Goal: Navigation & Orientation: Find specific page/section

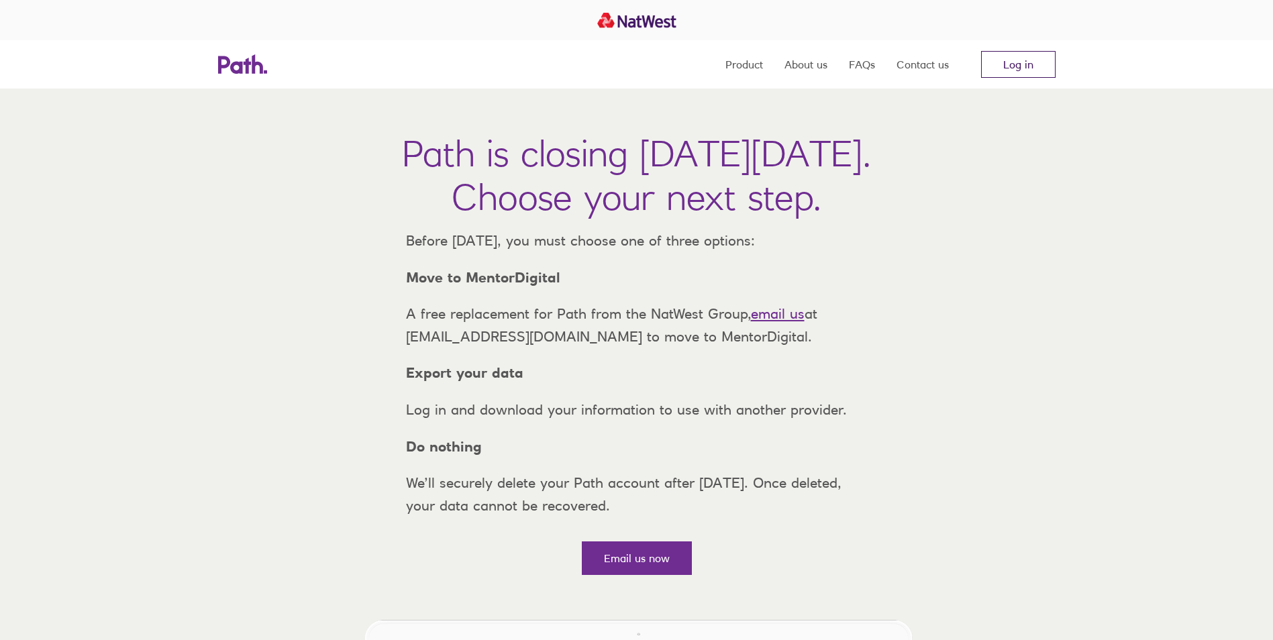
click at [1010, 63] on link "Log in" at bounding box center [1018, 64] width 75 height 27
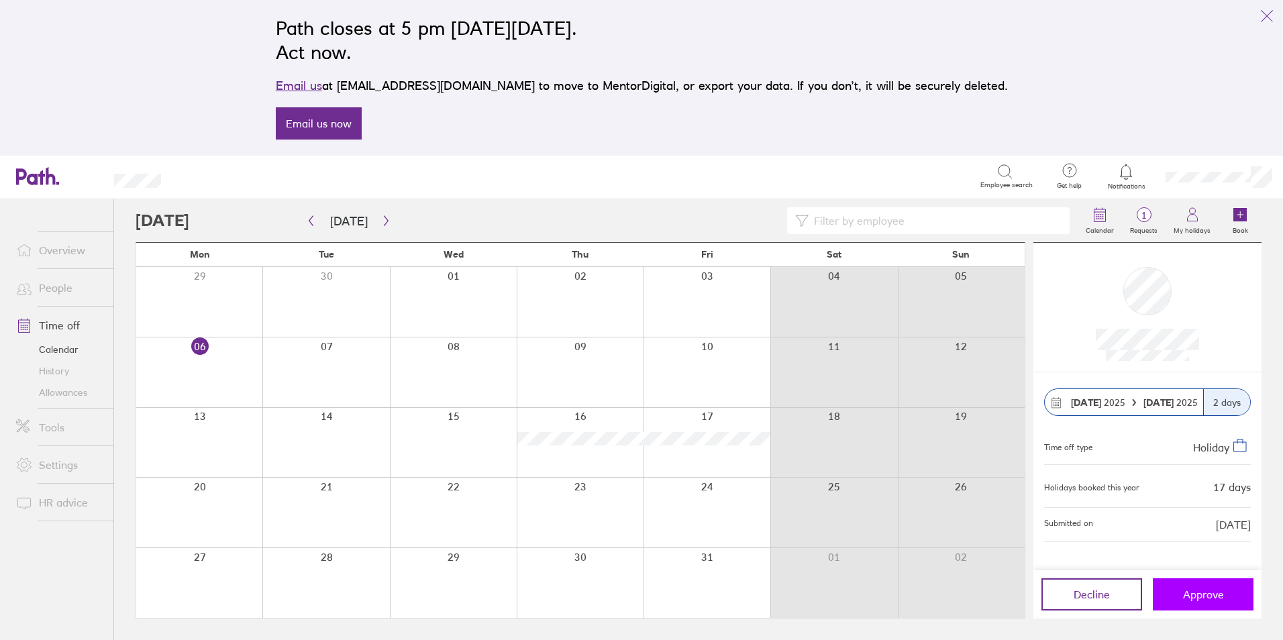
click at [1205, 595] on span "Approve" at bounding box center [1203, 595] width 41 height 12
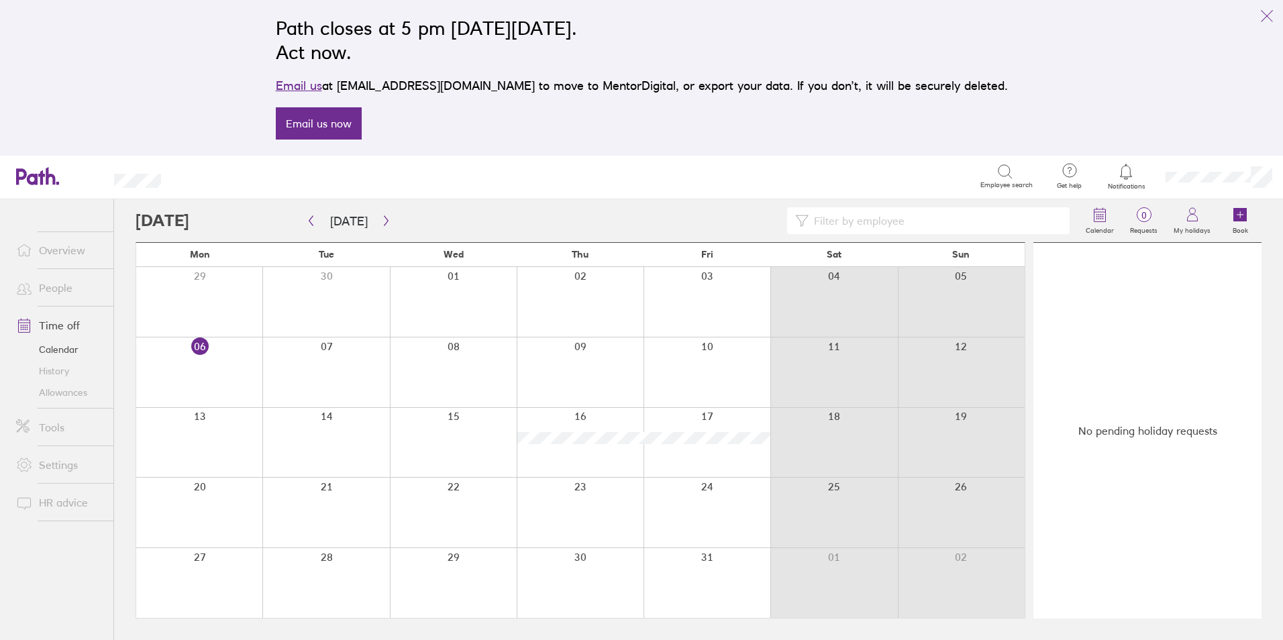
click at [48, 326] on link "Time off" at bounding box center [59, 325] width 108 height 27
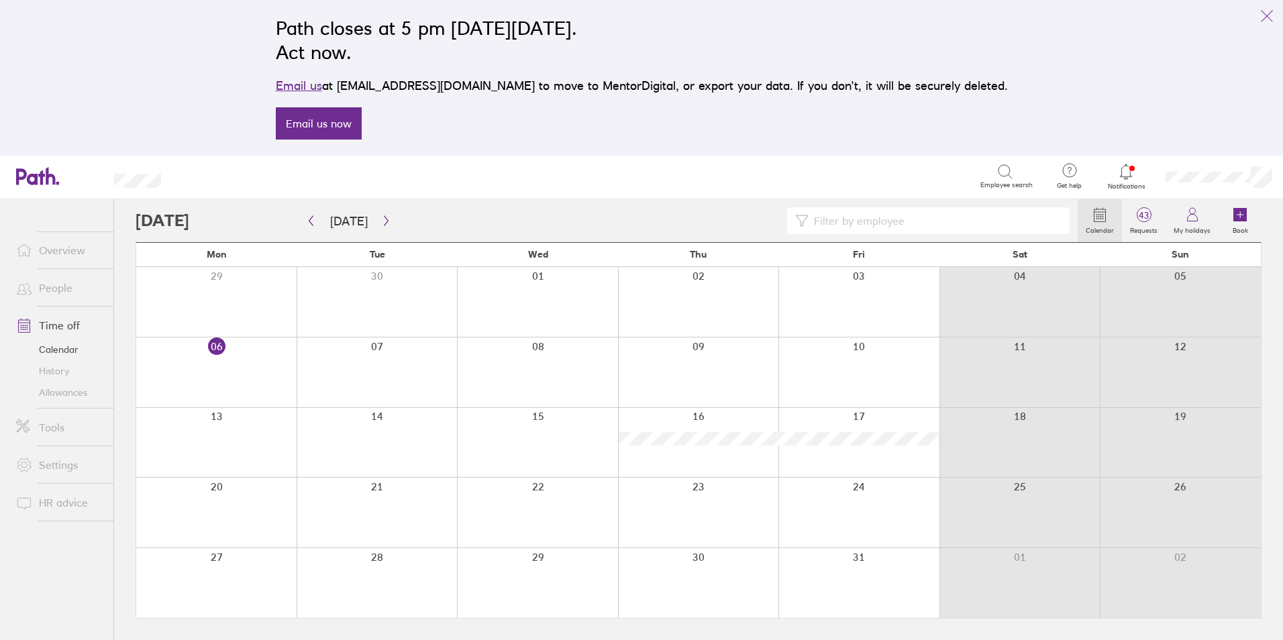
click at [58, 327] on link "Time off" at bounding box center [59, 325] width 108 height 27
click at [319, 225] on button "button" at bounding box center [311, 221] width 17 height 22
click at [62, 322] on link "Time off" at bounding box center [59, 325] width 108 height 27
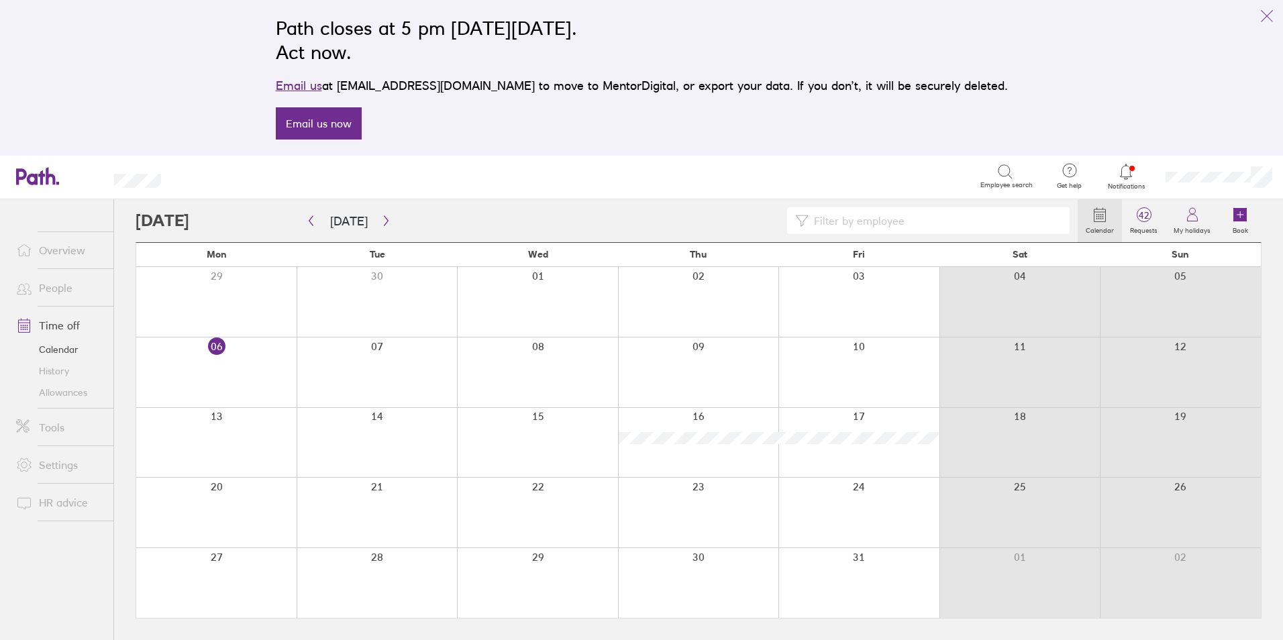
click at [51, 283] on link "People" at bounding box center [59, 288] width 108 height 27
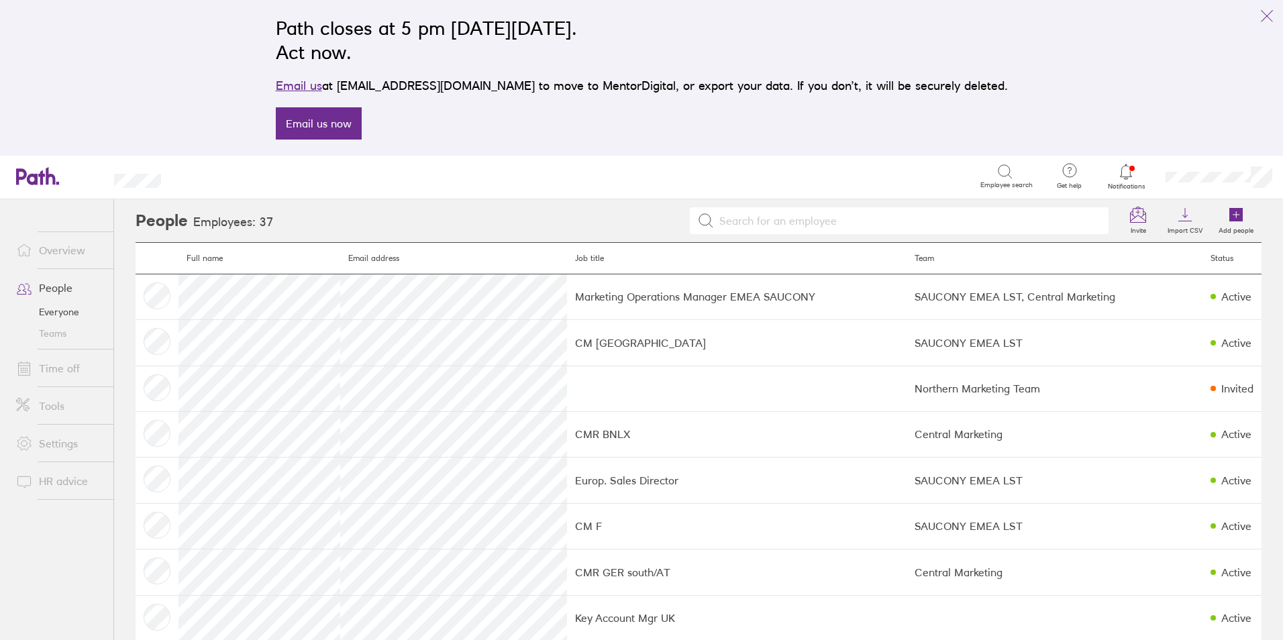
click at [53, 368] on link "Time off" at bounding box center [59, 368] width 108 height 27
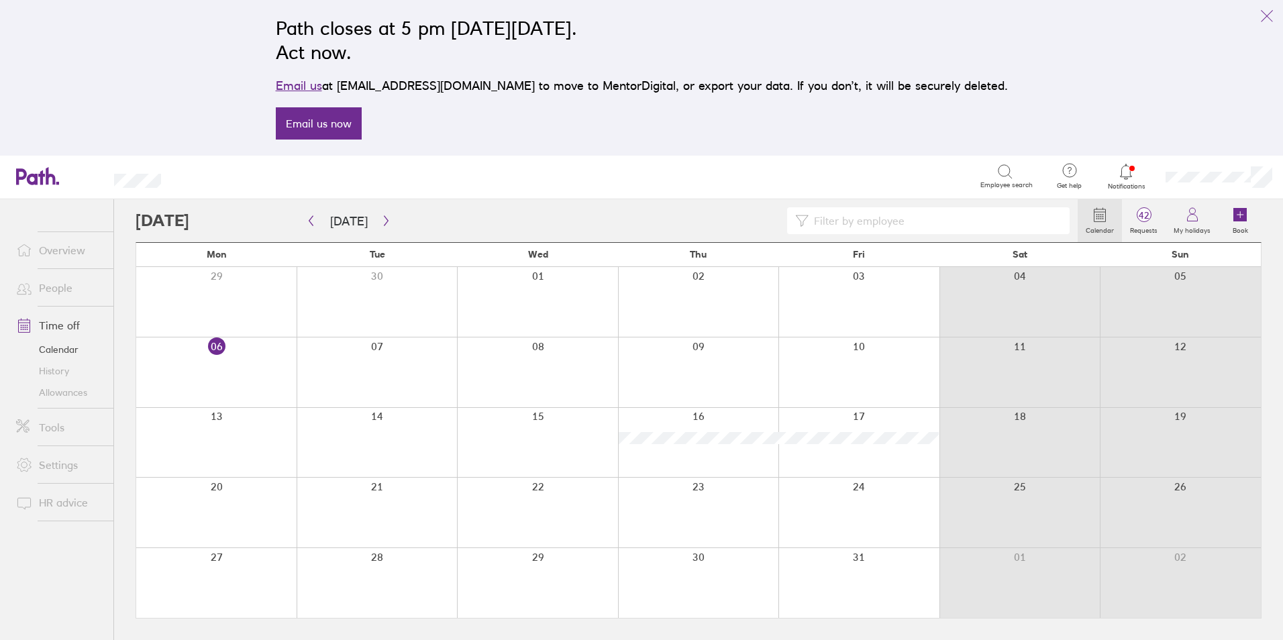
click at [55, 430] on link "Tools" at bounding box center [59, 427] width 108 height 27
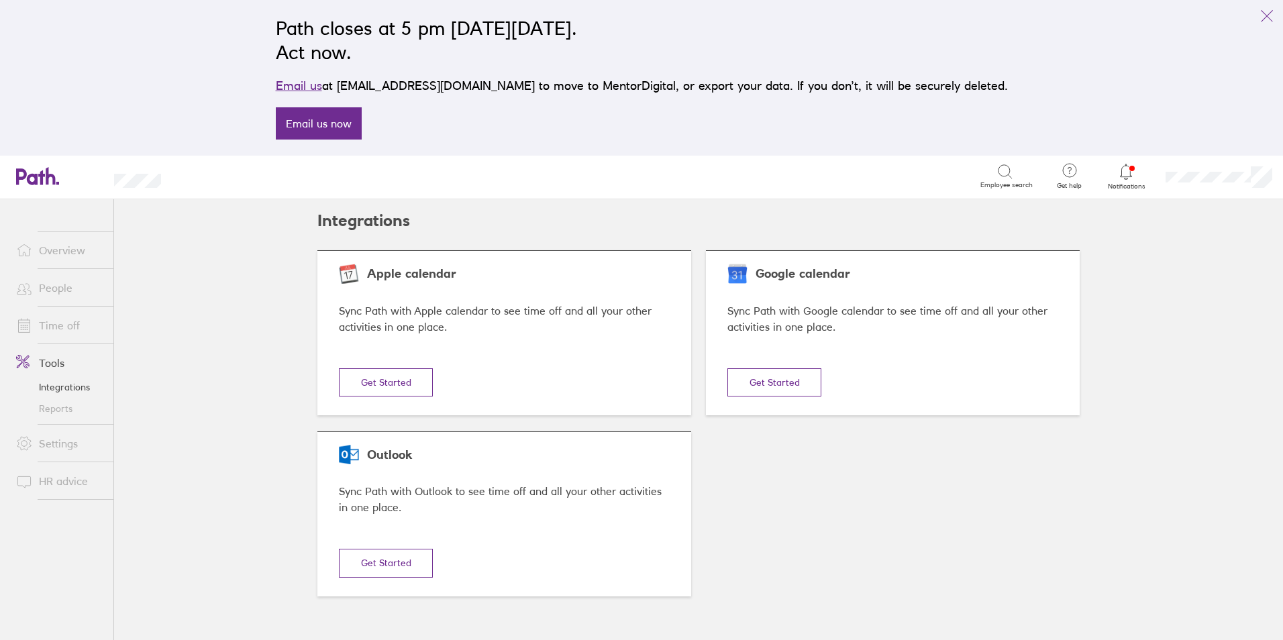
click at [56, 442] on link "Settings" at bounding box center [59, 443] width 108 height 27
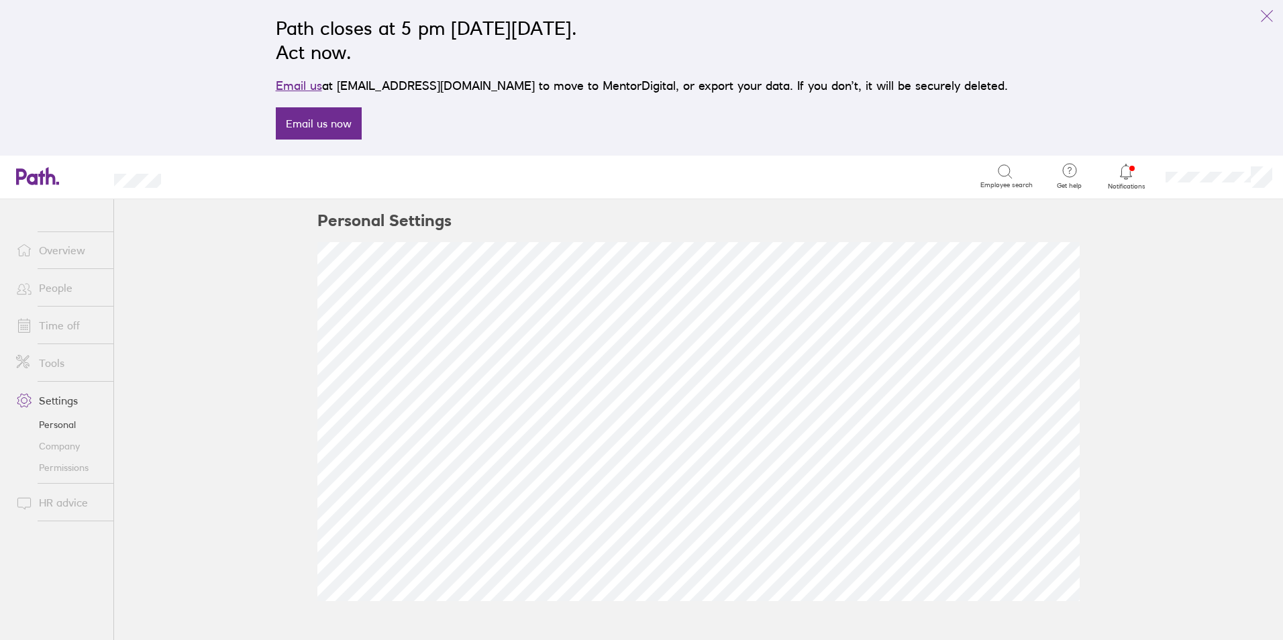
click at [64, 451] on link "Company" at bounding box center [59, 446] width 108 height 21
click at [54, 502] on link "HR advice" at bounding box center [59, 502] width 108 height 27
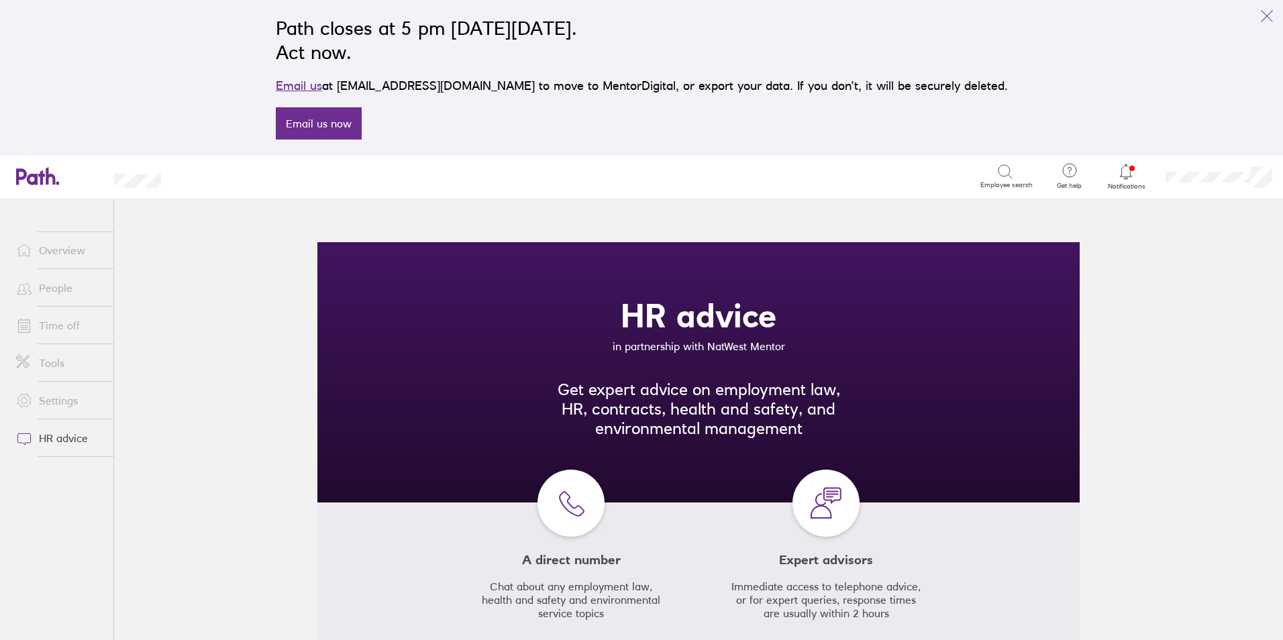
click at [54, 322] on link "Time off" at bounding box center [59, 325] width 108 height 27
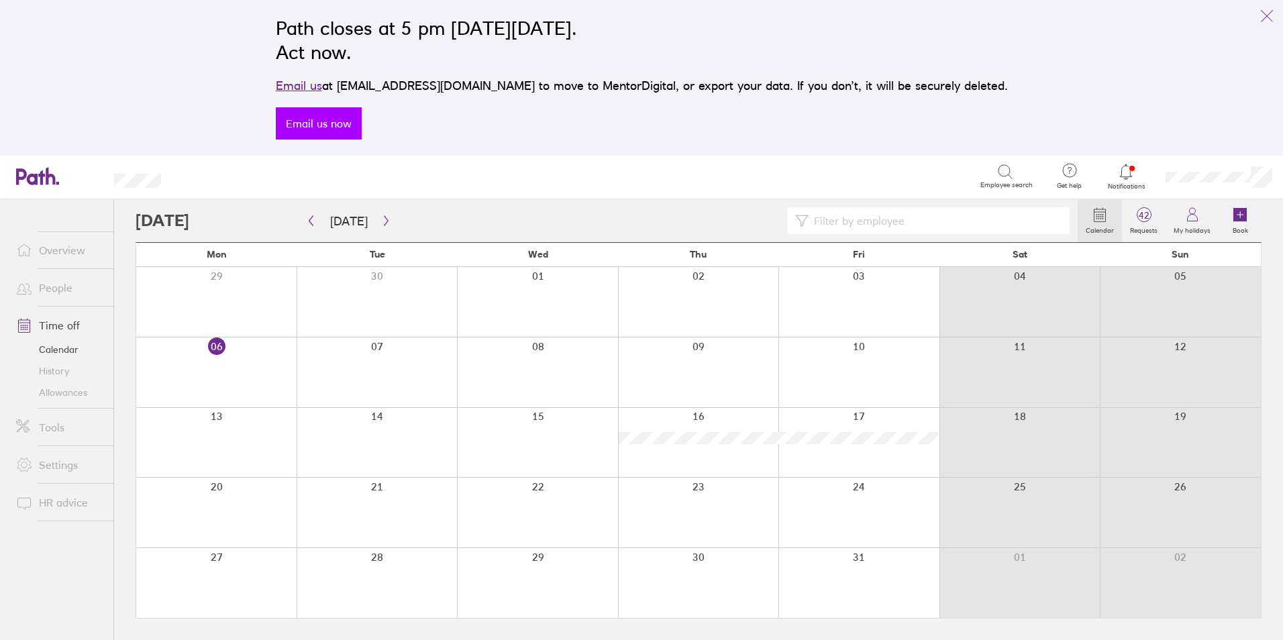
click at [361, 124] on link "Email us now" at bounding box center [319, 123] width 86 height 32
click at [1265, 15] on icon "link" at bounding box center [1267, 16] width 16 height 16
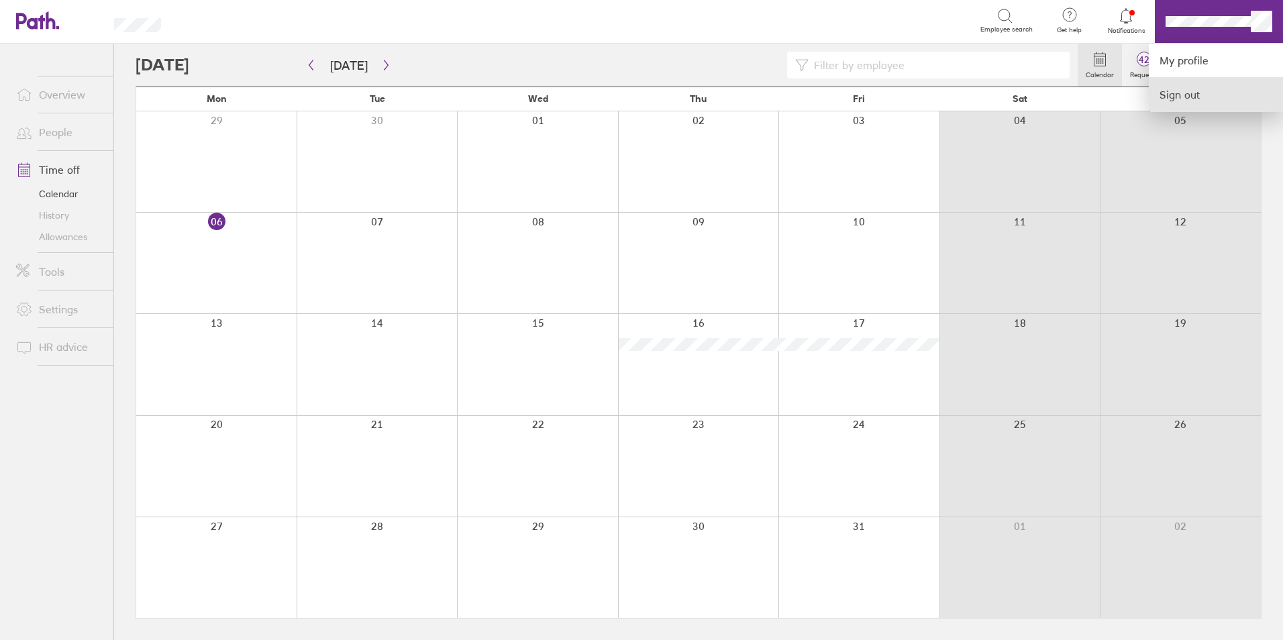
click at [1187, 87] on link "Sign out" at bounding box center [1216, 95] width 134 height 34
